Goal: Transaction & Acquisition: Purchase product/service

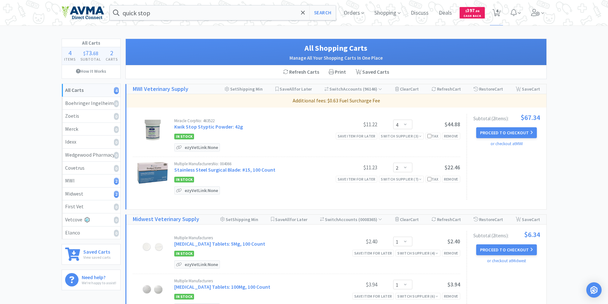
select select "4"
select select "2"
select select "1"
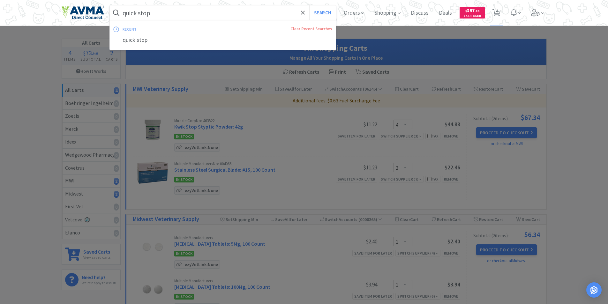
click at [206, 14] on input "quick stop" at bounding box center [223, 12] width 226 height 15
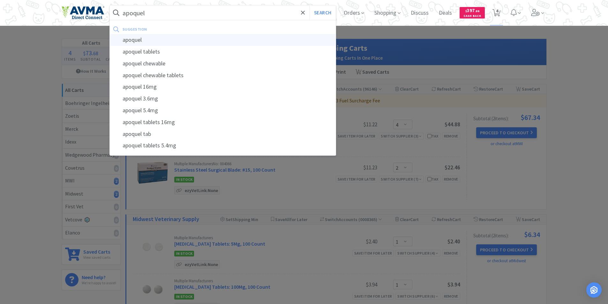
type input "apoquel"
click at [134, 40] on div "apoquel" at bounding box center [223, 40] width 226 height 12
select select "4"
select select "2"
select select "1"
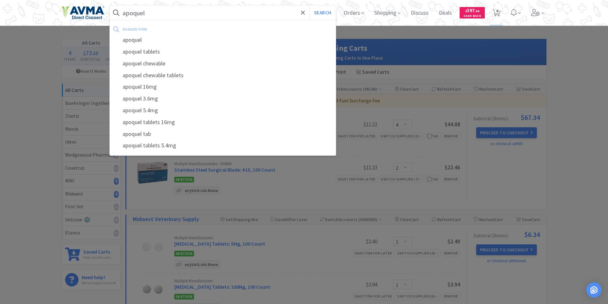
select select "1"
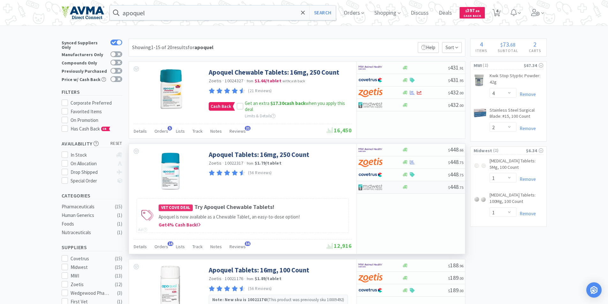
click at [369, 186] on img at bounding box center [371, 188] width 24 height 10
select select "1"
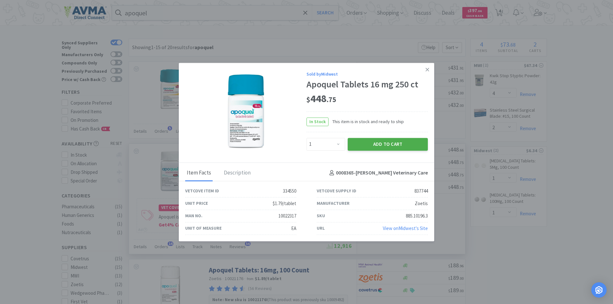
click at [375, 141] on button "Add to Cart" at bounding box center [388, 144] width 80 height 13
select select "1"
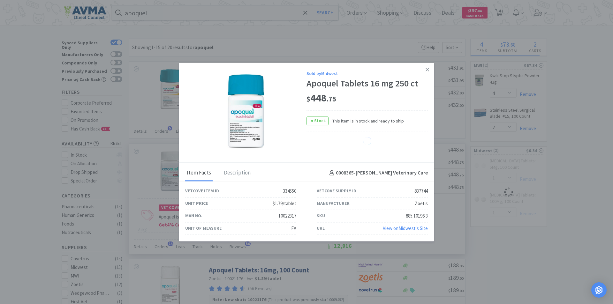
select select "1"
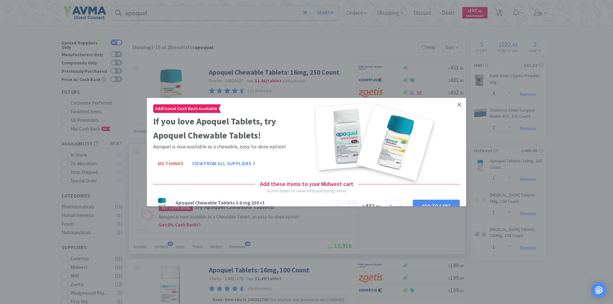
click at [458, 104] on link at bounding box center [459, 105] width 11 height 14
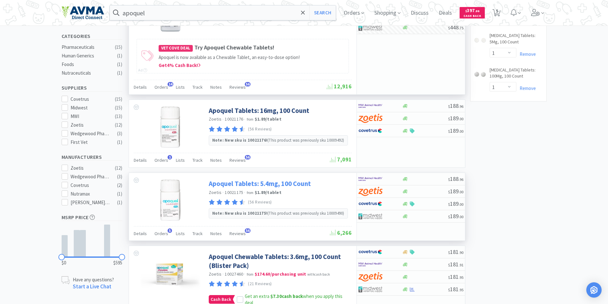
scroll to position [128, 0]
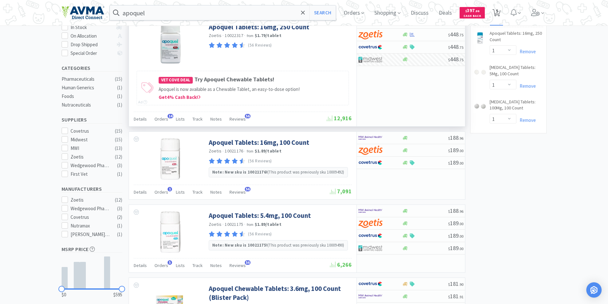
click at [498, 11] on span "5" at bounding box center [497, 11] width 2 height 26
select select "4"
select select "2"
select select "1"
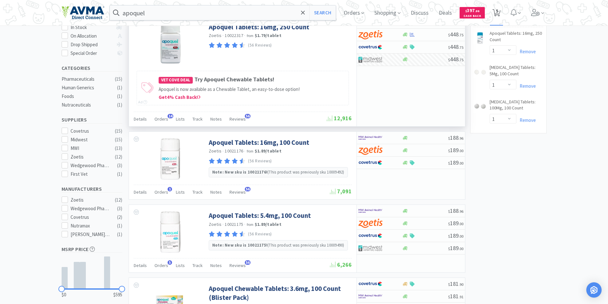
select select "1"
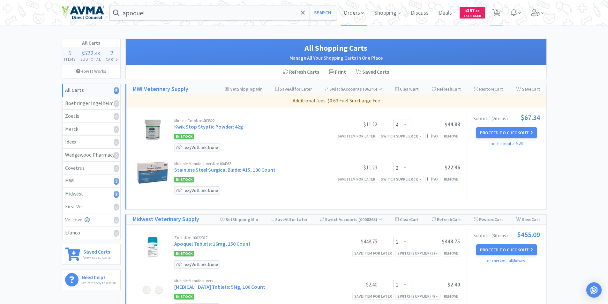
click at [352, 14] on span "Orders" at bounding box center [354, 13] width 26 height 26
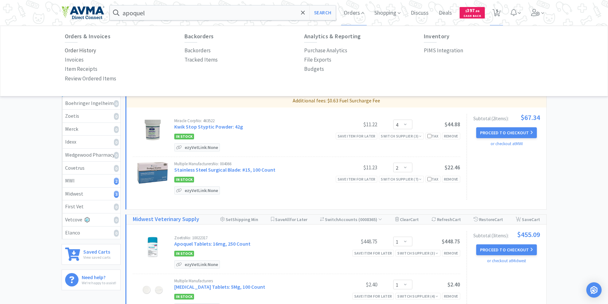
click at [72, 51] on p "Order History" at bounding box center [80, 50] width 31 height 9
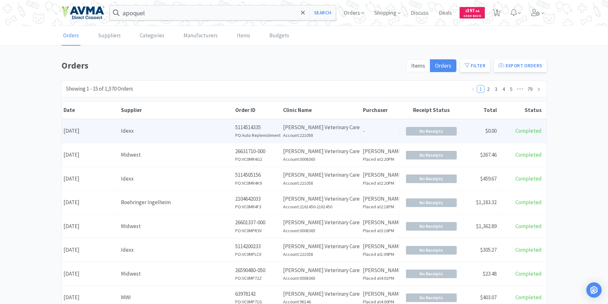
click at [88, 130] on div "Date [DATE]" at bounding box center [90, 131] width 57 height 16
click at [430, 131] on span "No Receipts" at bounding box center [431, 131] width 50 height 8
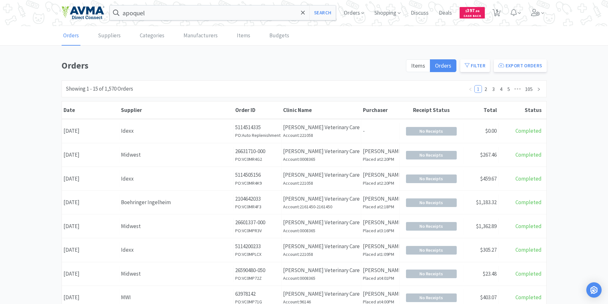
scroll to position [64, 0]
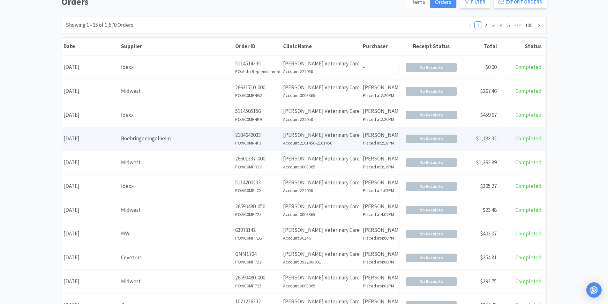
click at [93, 136] on div "Date [DATE]" at bounding box center [90, 139] width 57 height 16
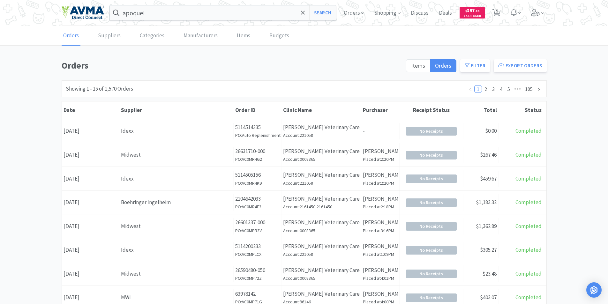
scroll to position [64, 0]
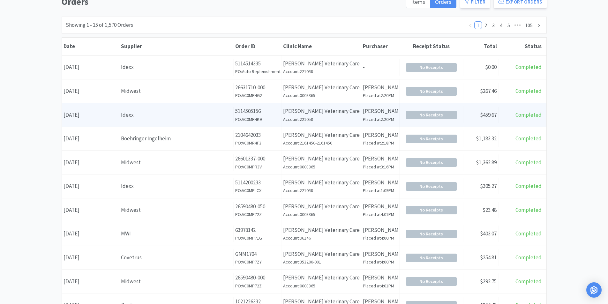
click at [95, 113] on div "Date [DATE]" at bounding box center [90, 115] width 57 height 16
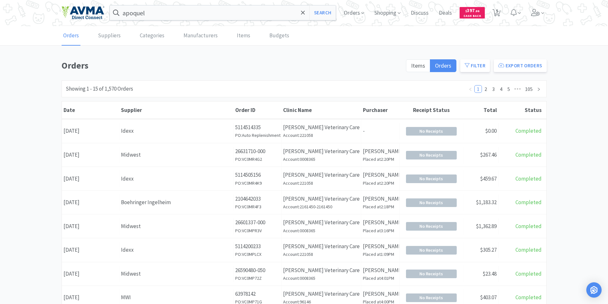
scroll to position [64, 0]
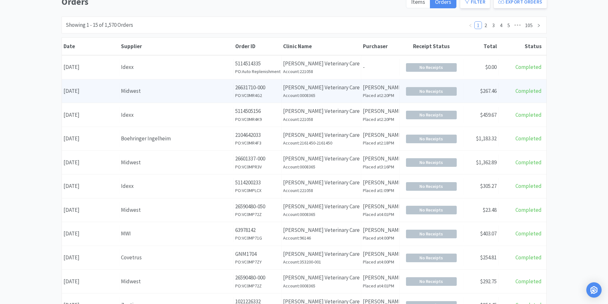
click at [75, 89] on div "Date [DATE]" at bounding box center [90, 91] width 57 height 16
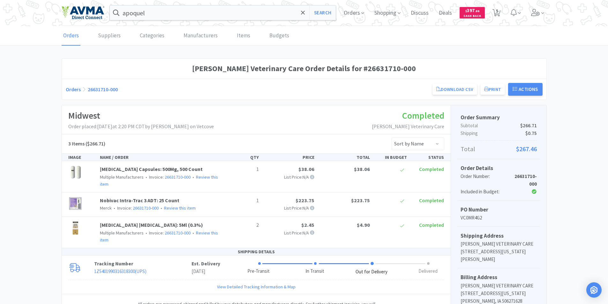
scroll to position [64, 0]
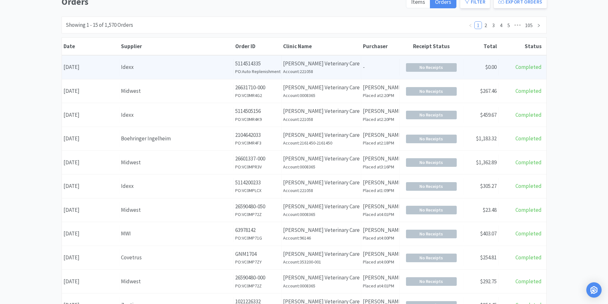
click at [87, 64] on div "Date [DATE]" at bounding box center [90, 67] width 57 height 16
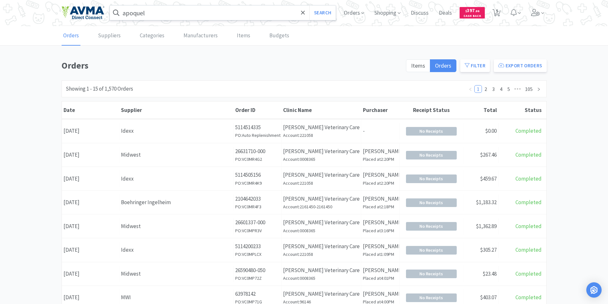
click at [153, 12] on input "apoquel" at bounding box center [223, 12] width 226 height 15
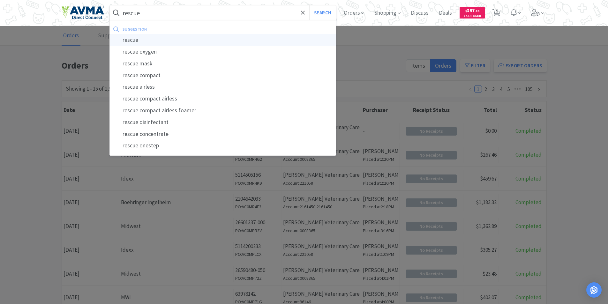
type input "rescue"
click at [134, 38] on div "rescue" at bounding box center [223, 40] width 226 height 12
select select "4"
select select "2"
select select "1"
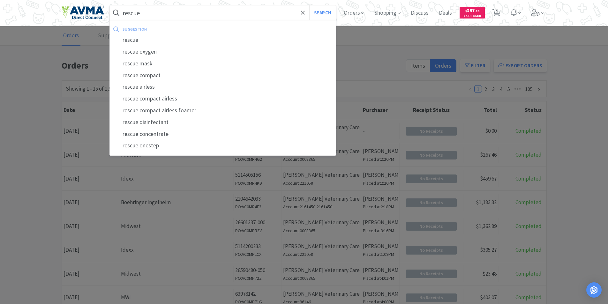
select select "1"
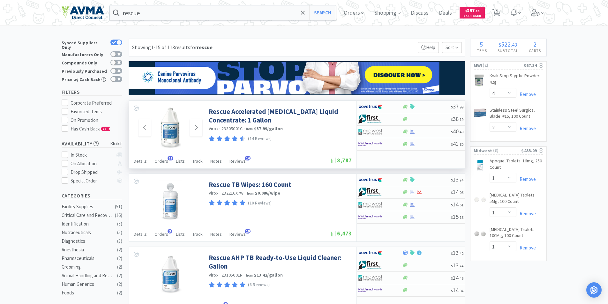
click at [169, 125] on img at bounding box center [170, 128] width 21 height 42
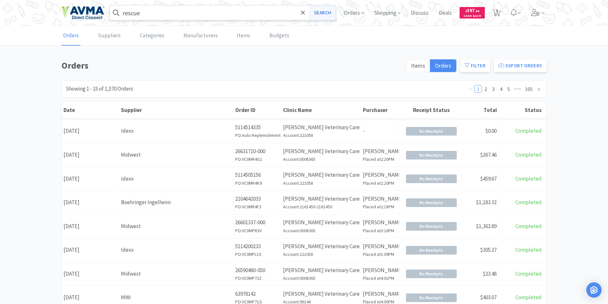
click at [323, 12] on button "Search" at bounding box center [322, 12] width 27 height 15
select select "4"
select select "2"
select select "1"
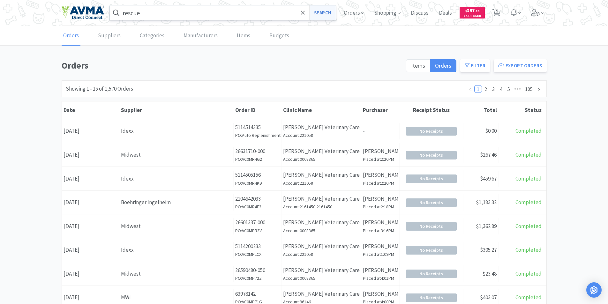
select select "1"
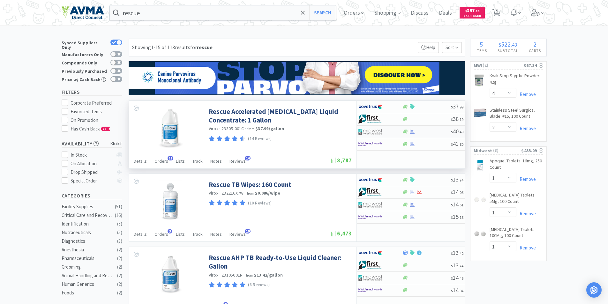
click at [374, 129] on img at bounding box center [371, 132] width 24 height 10
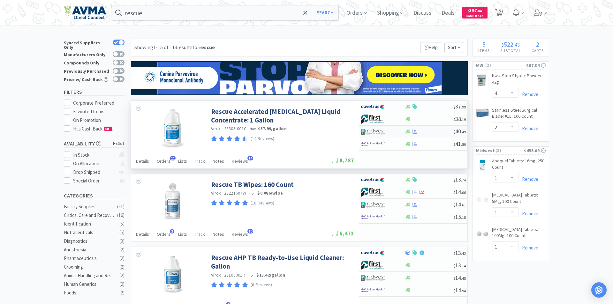
select select "1"
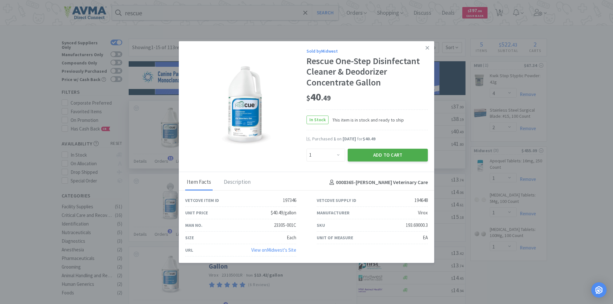
click at [367, 153] on button "Add to Cart" at bounding box center [388, 155] width 80 height 13
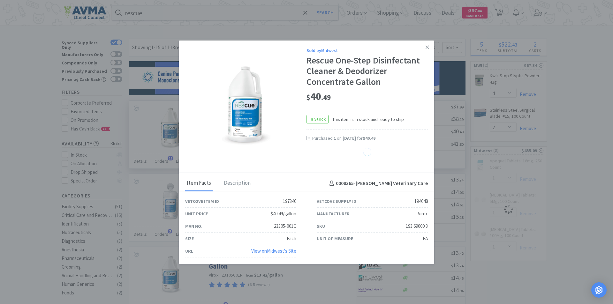
select select "1"
